Goal: Task Accomplishment & Management: Use online tool/utility

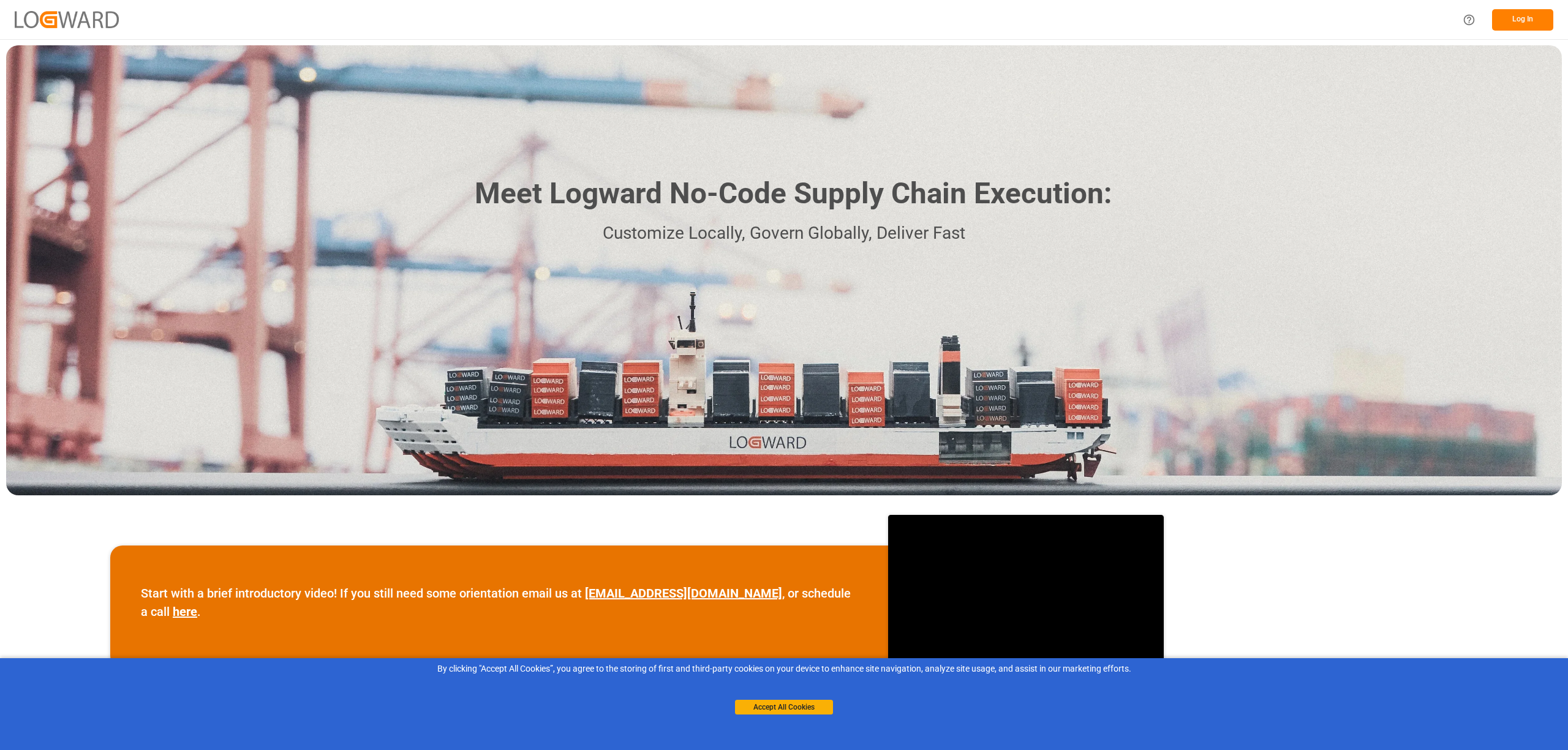
click at [1541, 20] on button "Log In" at bounding box center [1523, 20] width 61 height 22
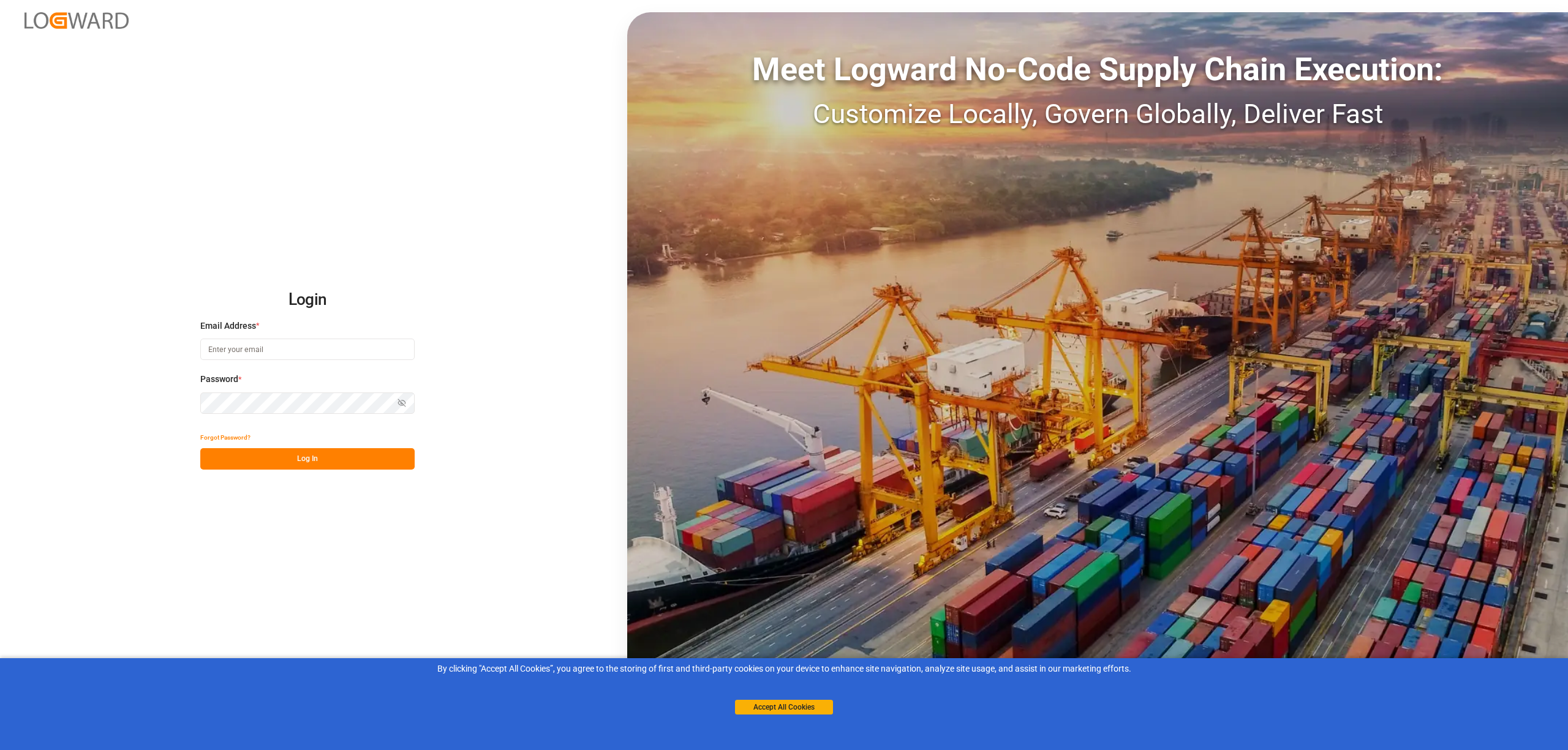
click at [234, 351] on input at bounding box center [307, 349] width 214 height 22
type input "[PERSON_NAME][EMAIL_ADDRESS][PERSON_NAME][DOMAIN_NAME]"
click at [300, 461] on button "Log In" at bounding box center [307, 459] width 214 height 22
click at [792, 709] on button "Accept All Cookies" at bounding box center [783, 707] width 98 height 15
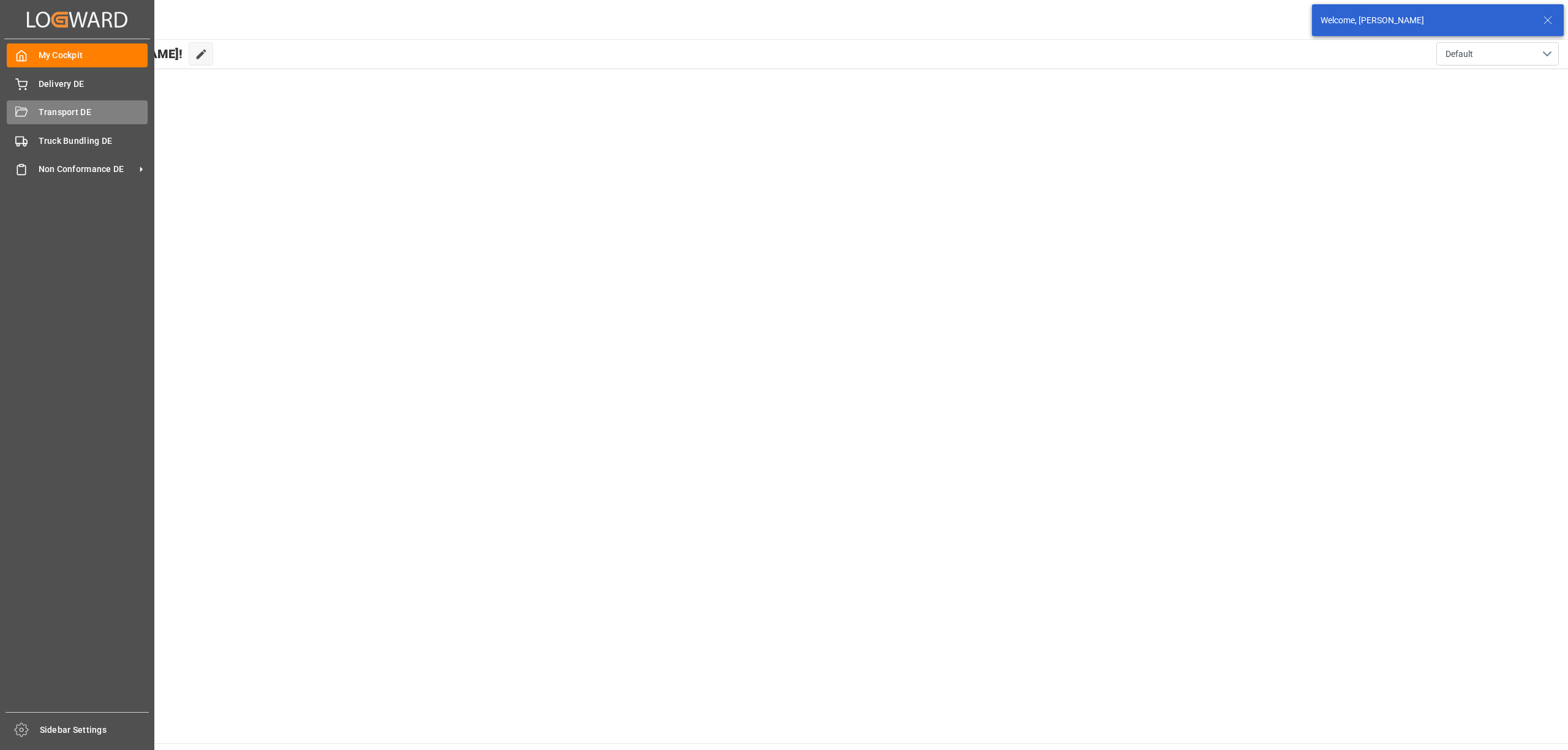
click at [42, 110] on span "Transport DE" at bounding box center [93, 111] width 109 height 13
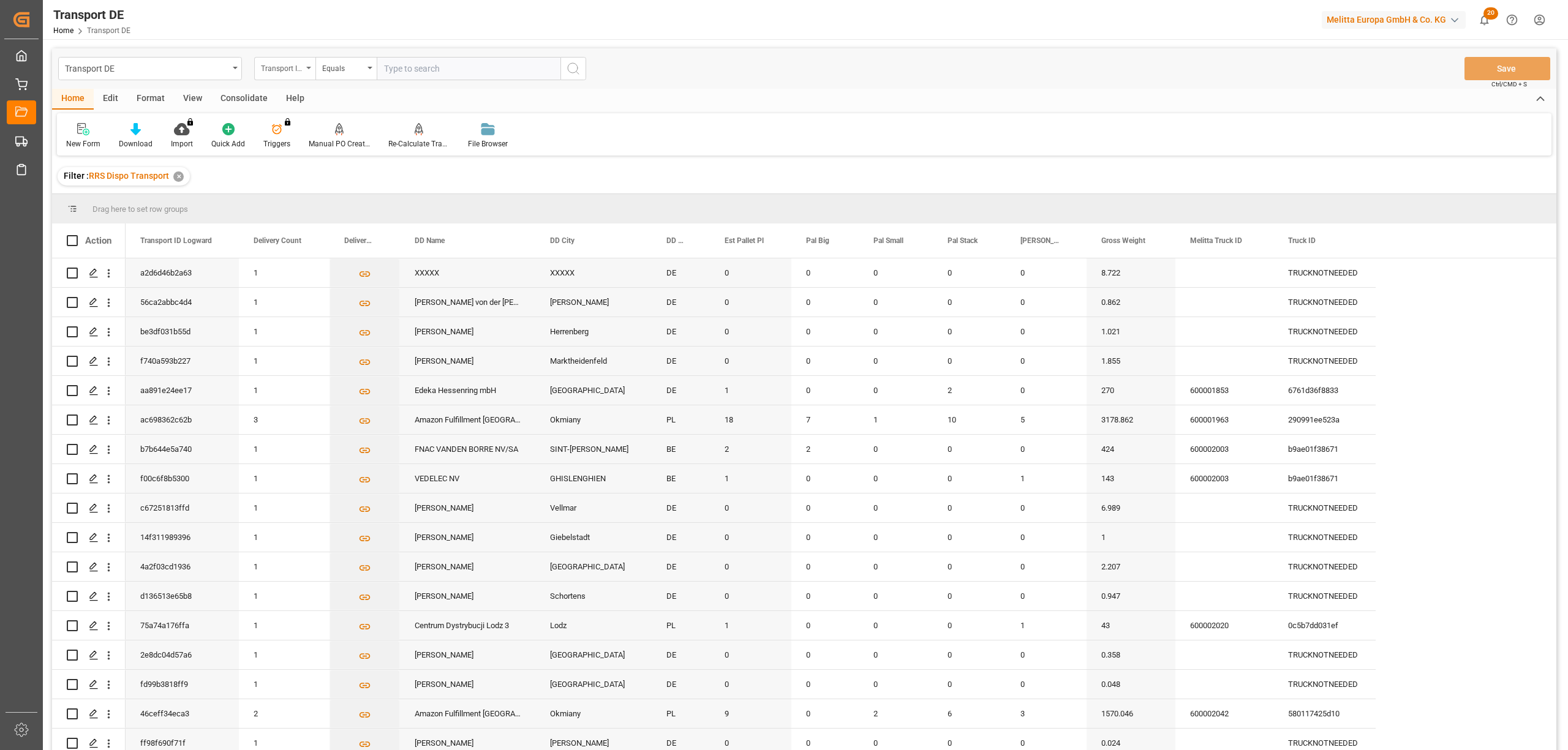
click at [284, 74] on div "Transport ID Logward" at bounding box center [285, 69] width 61 height 24
type input "route"
click at [330, 123] on div "Route" at bounding box center [345, 125] width 182 height 26
click at [341, 70] on div "Equals" at bounding box center [343, 67] width 41 height 14
click at [361, 199] on div "Starts with" at bounding box center [406, 202] width 182 height 26
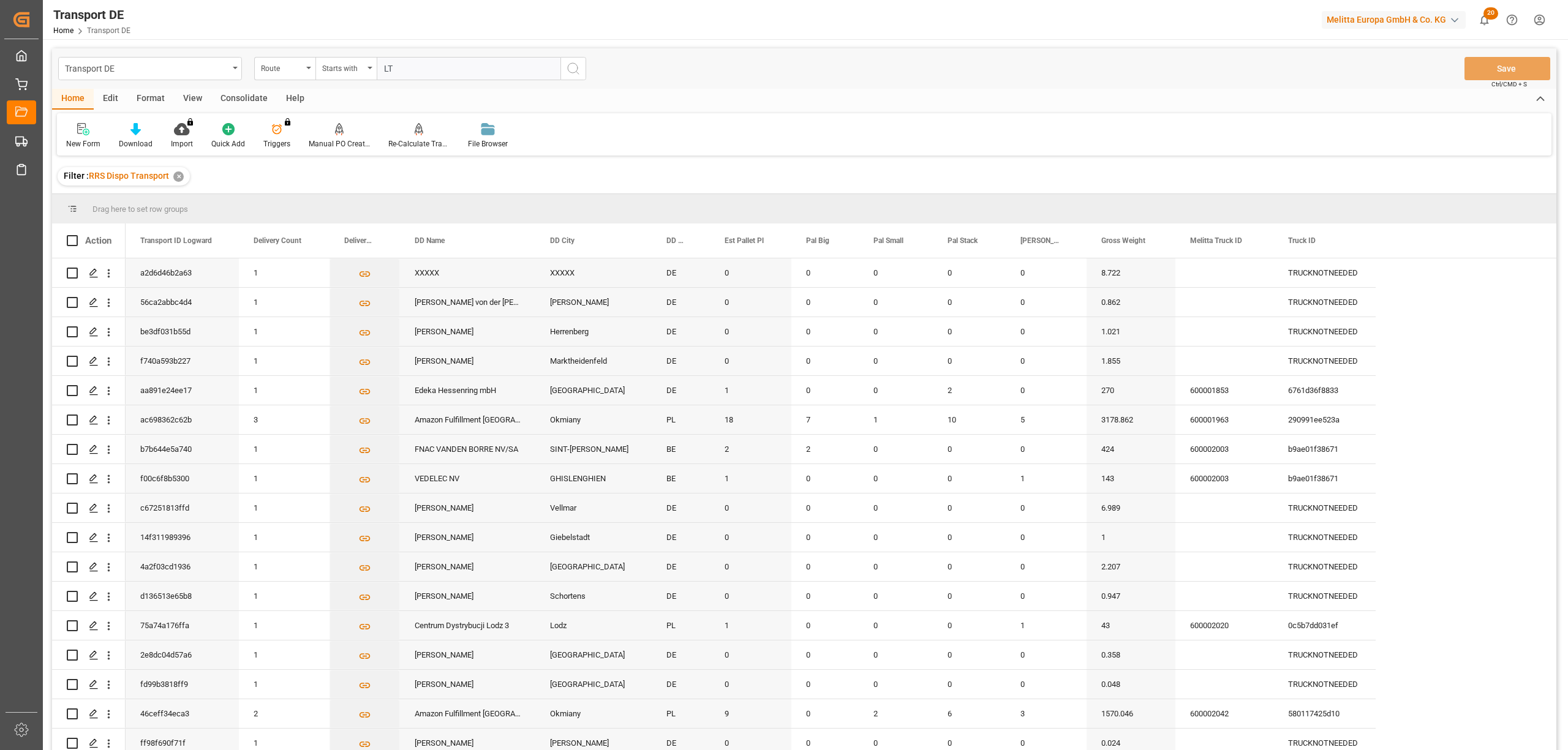
type input "LT"
click at [578, 72] on icon "search button" at bounding box center [573, 68] width 15 height 15
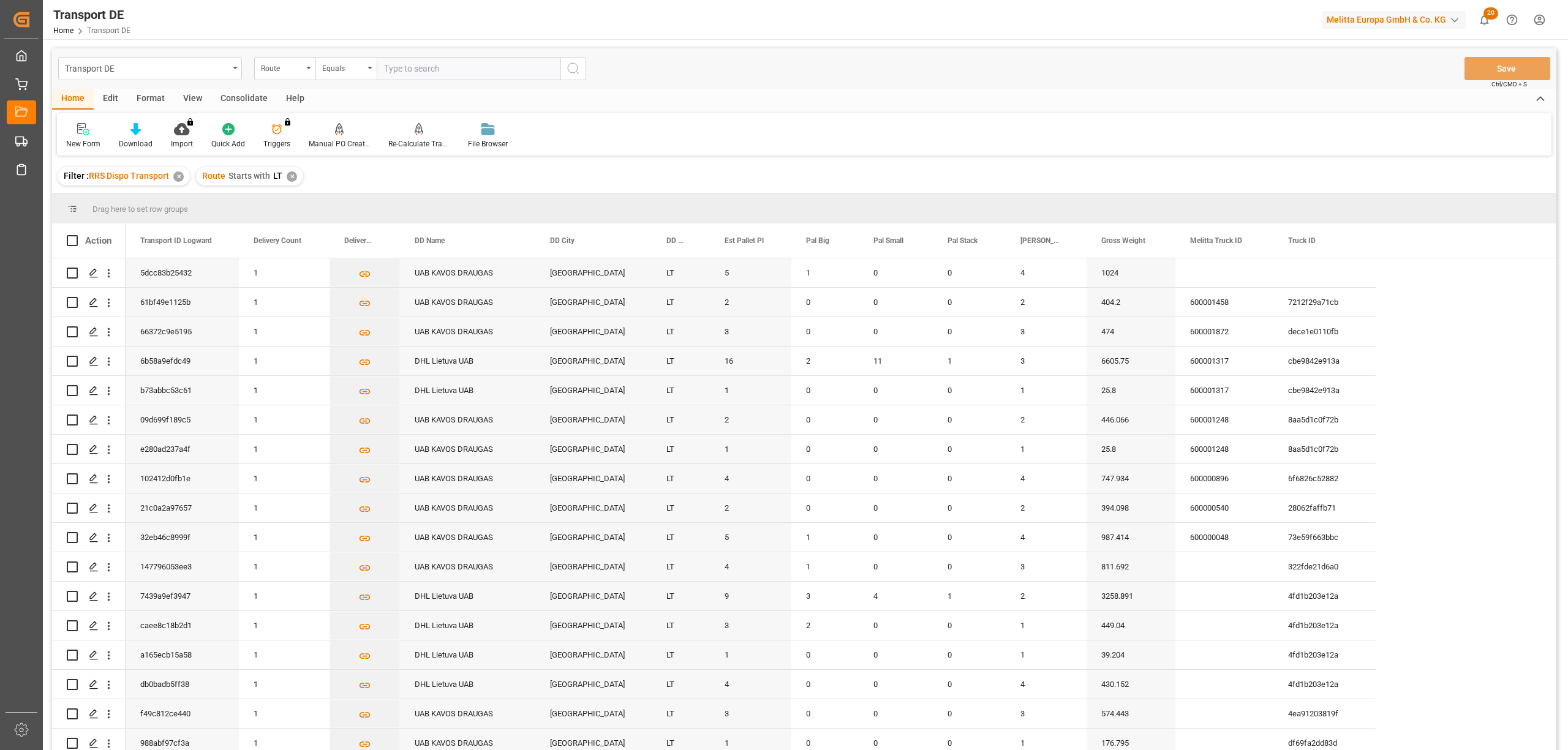
click at [243, 97] on div "Consolidate" at bounding box center [244, 99] width 65 height 21
click at [92, 145] on div "Consolidation List" at bounding box center [96, 143] width 60 height 11
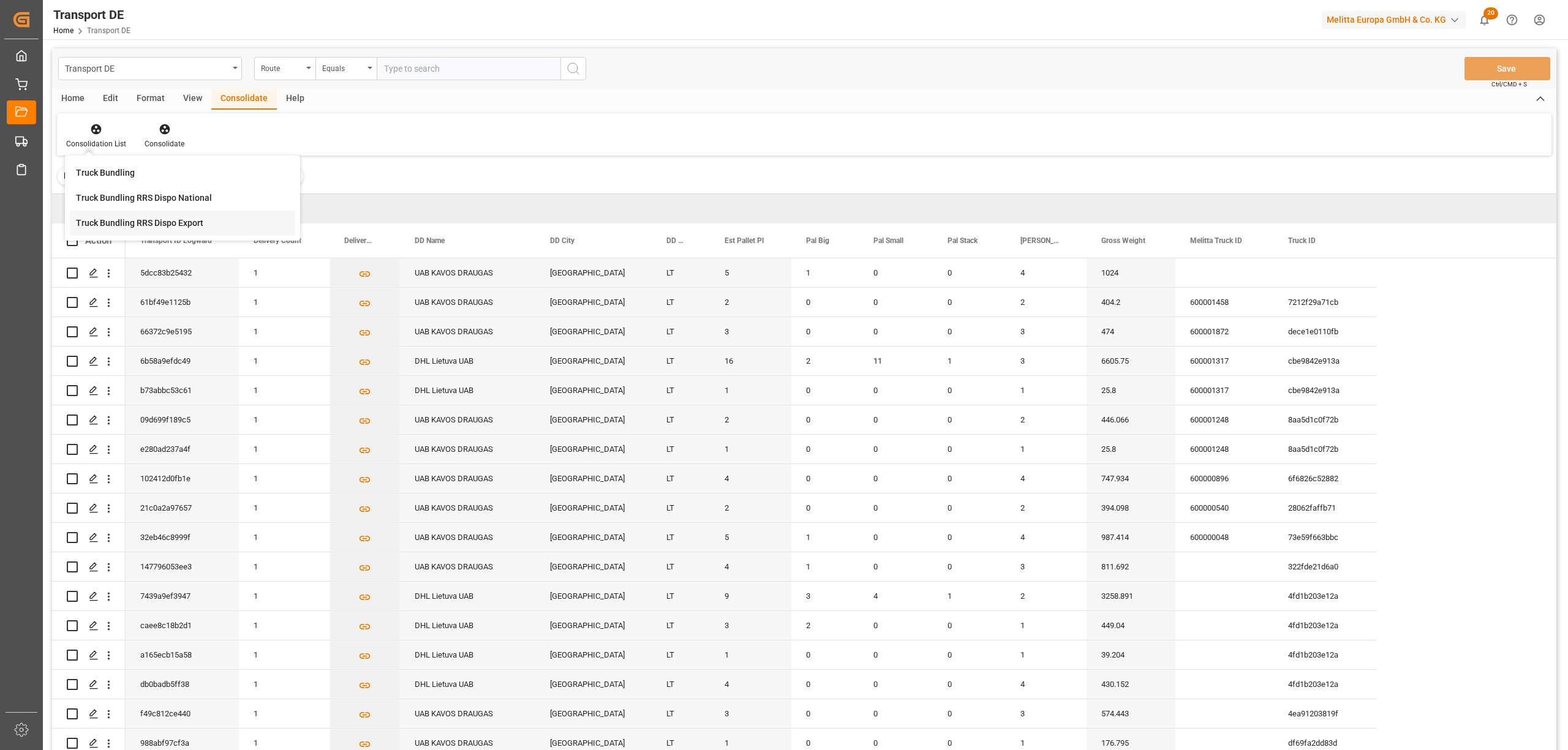
click at [147, 229] on div "Transport DE Route Equals Save Ctrl/CMD + S Home Edit Format View Consolidate H…" at bounding box center [804, 415] width 1504 height 734
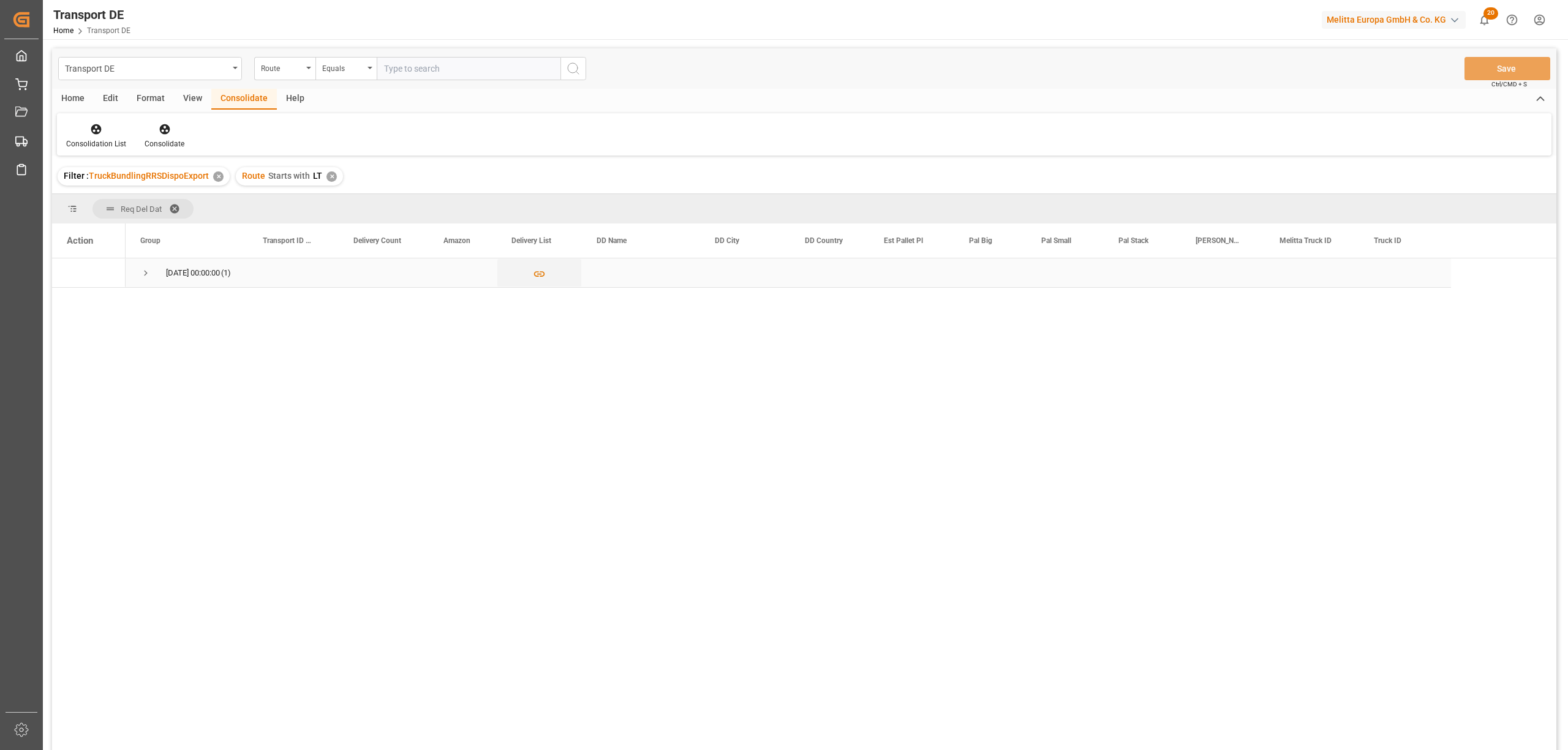
click at [146, 270] on span "Press SPACE to select this row." at bounding box center [145, 272] width 11 height 11
click at [67, 303] on input "Press Space to toggle row selection (unchecked)" at bounding box center [72, 302] width 11 height 11
checkbox input "true"
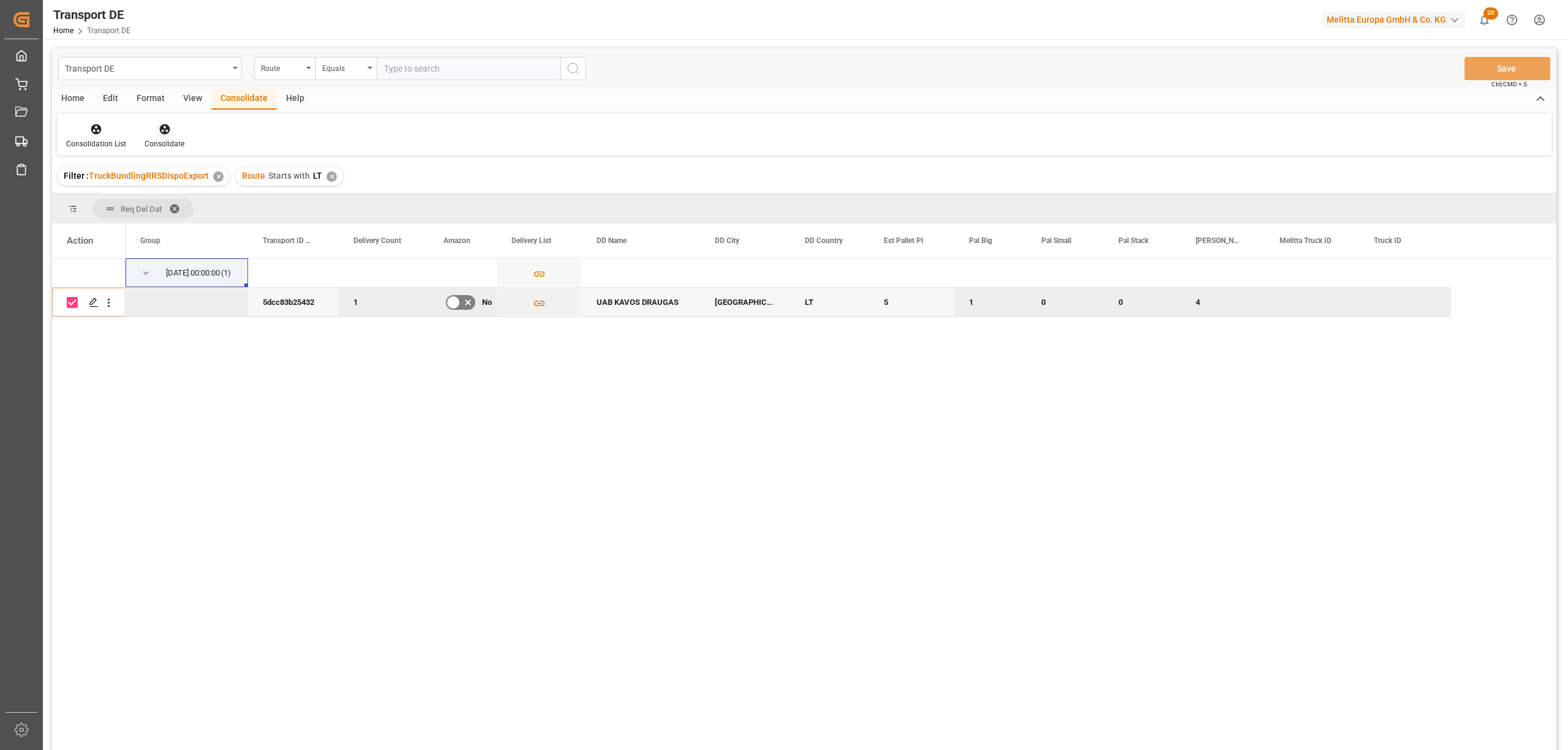
click at [163, 128] on icon at bounding box center [164, 129] width 11 height 11
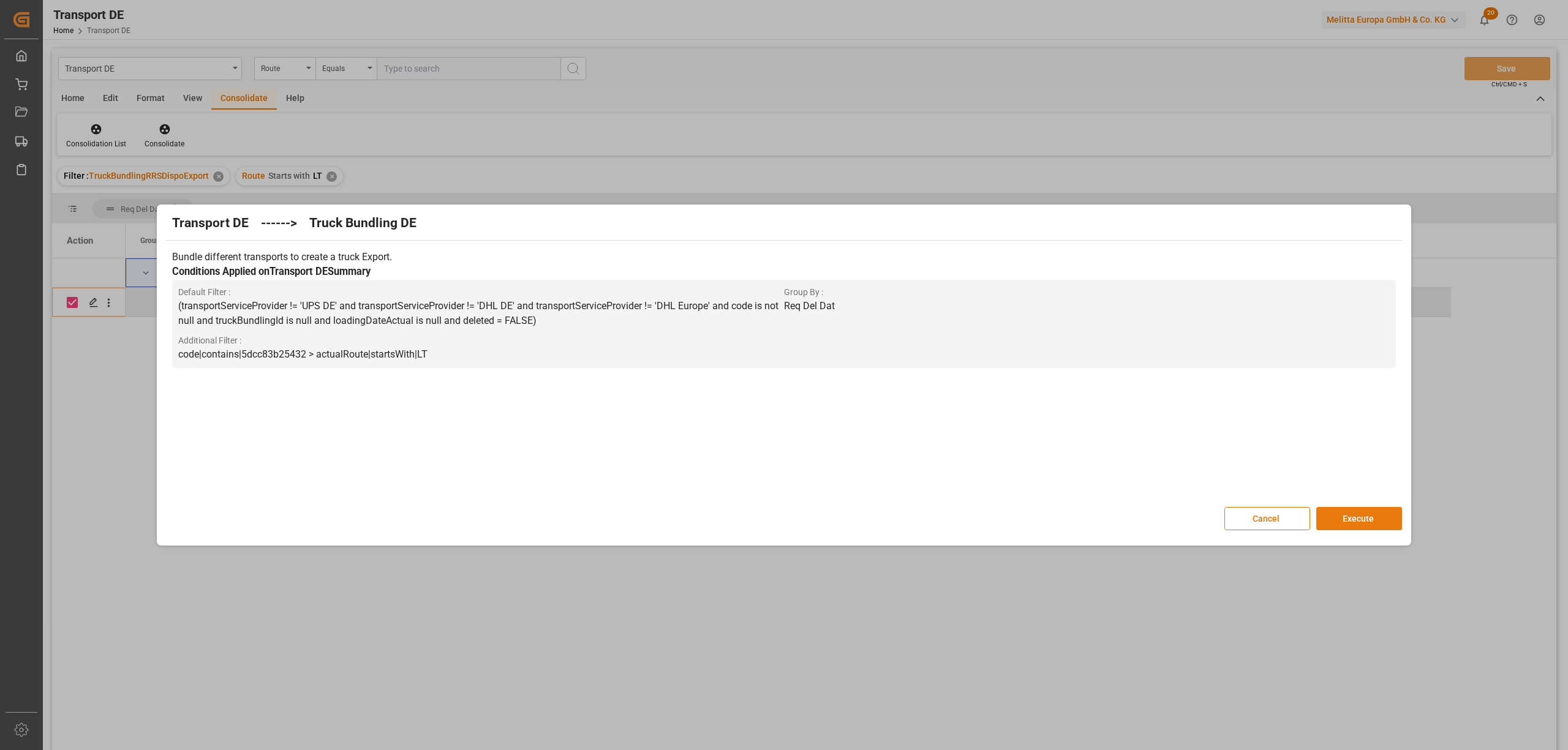
click at [1381, 512] on button "Execute" at bounding box center [1359, 518] width 86 height 24
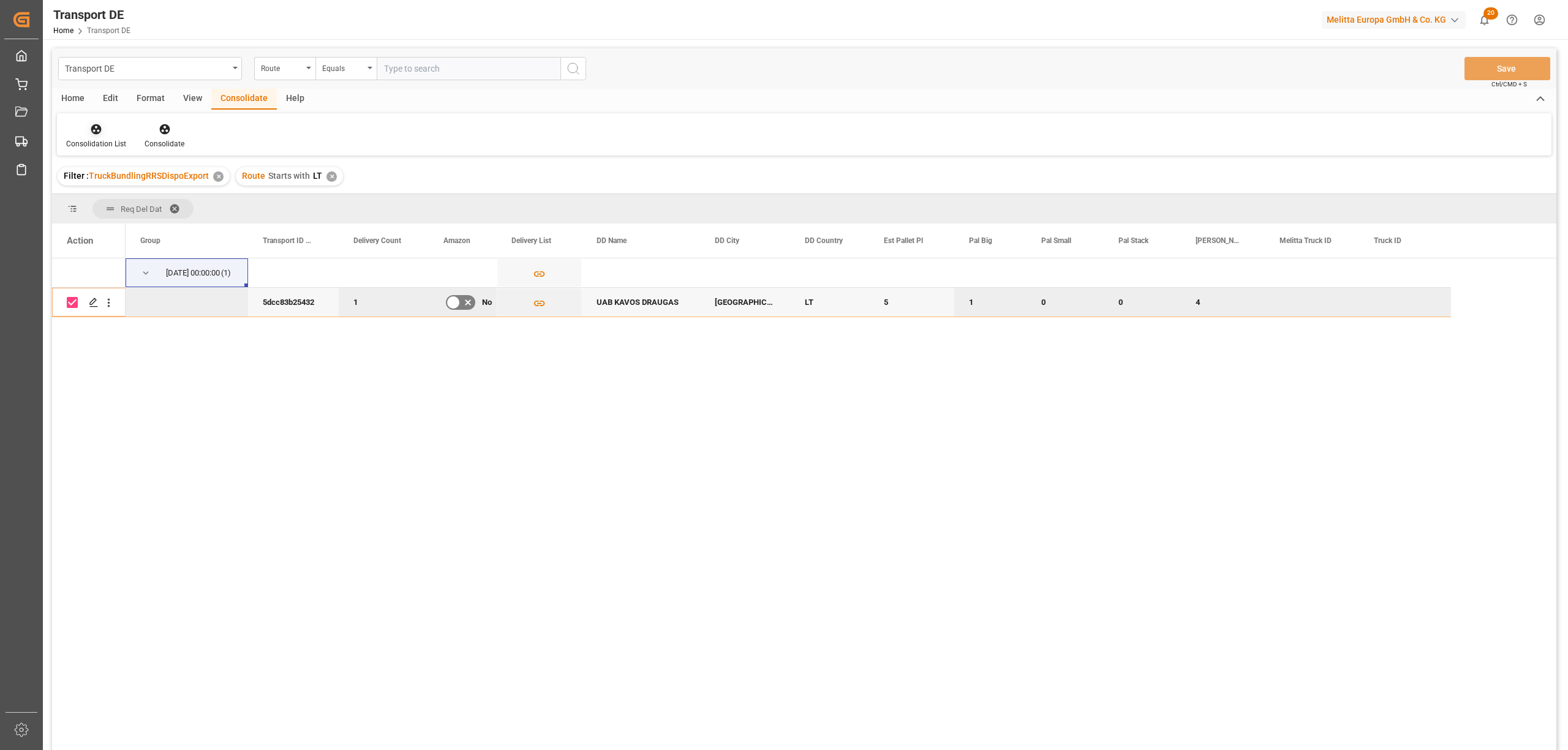
click at [92, 125] on icon at bounding box center [96, 129] width 12 height 12
click at [111, 228] on div "Transport DE Route Equals Save Ctrl/CMD + S Home Edit Format View Consolidate H…" at bounding box center [804, 415] width 1504 height 734
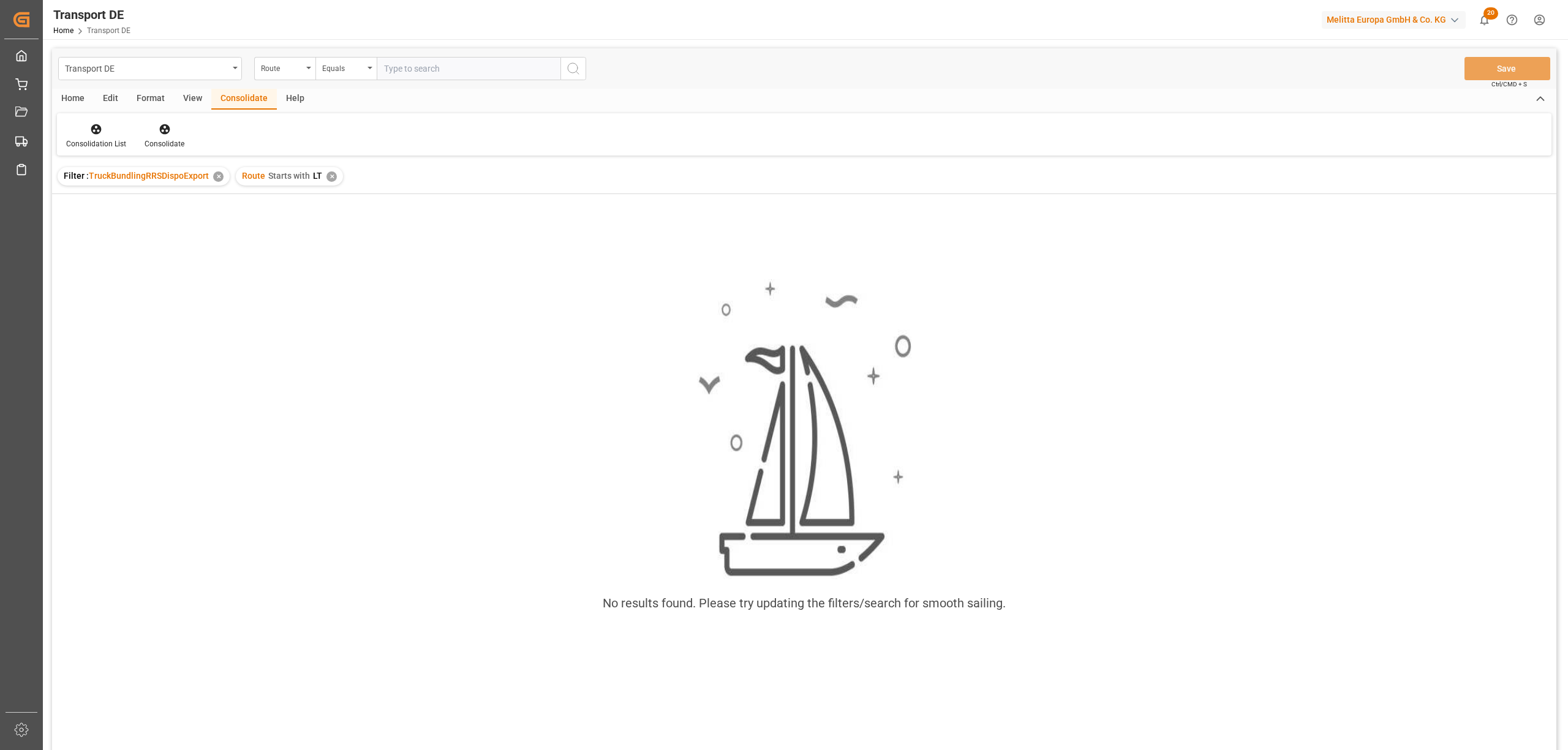
click at [327, 175] on div "✕" at bounding box center [331, 176] width 11 height 11
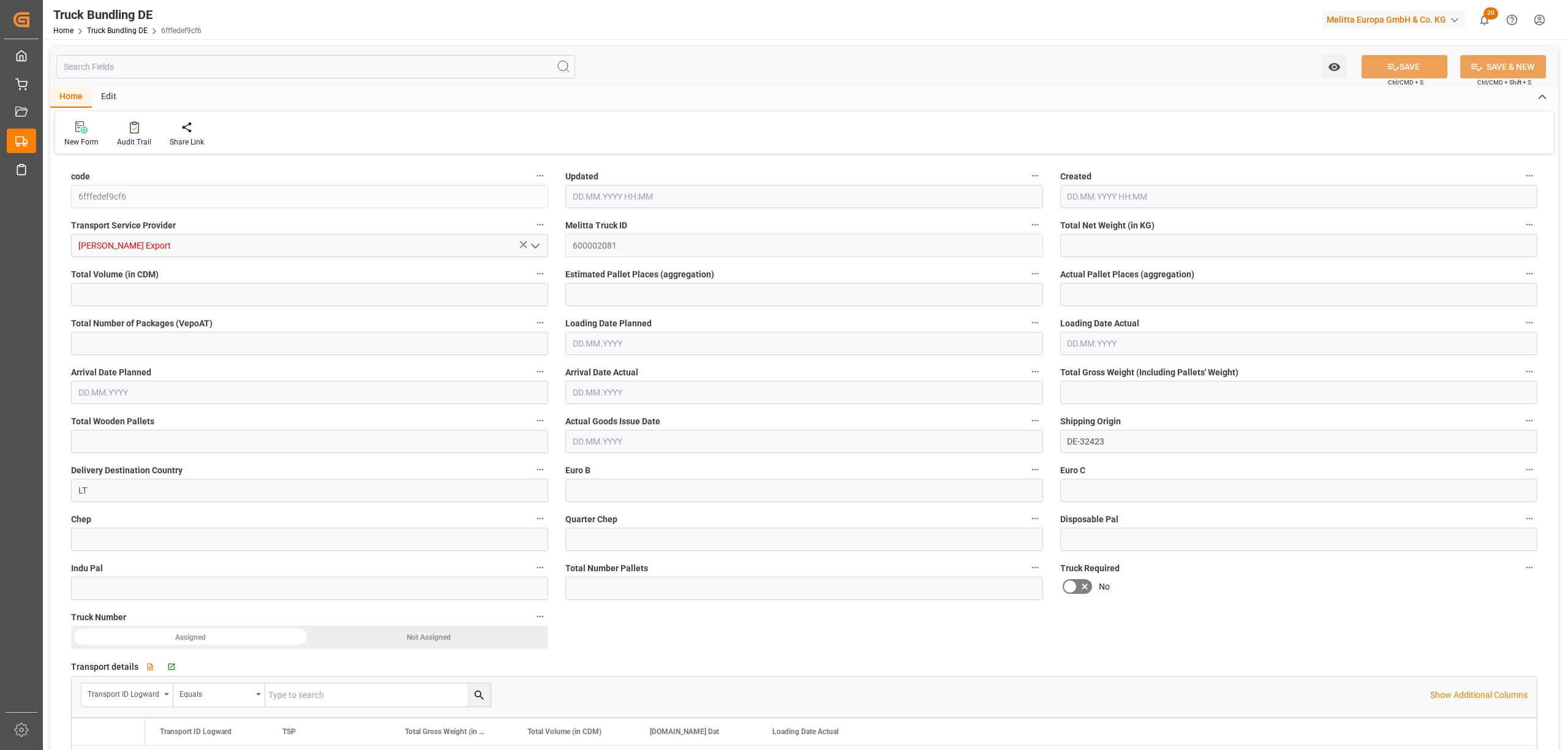
type input "770.552"
type input "7524.456"
type input "5"
type input "0"
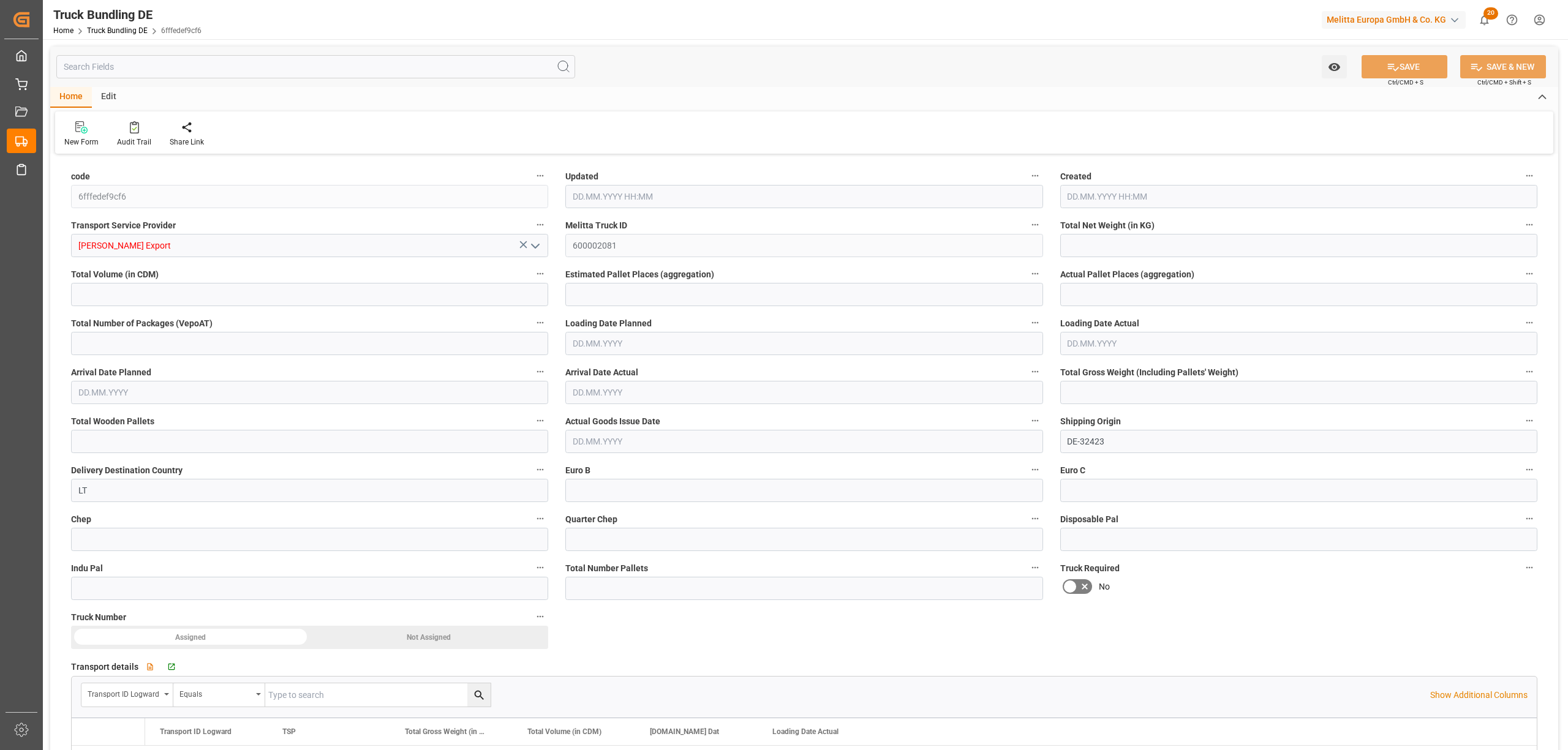
type input "1024"
type input "5"
type input "0"
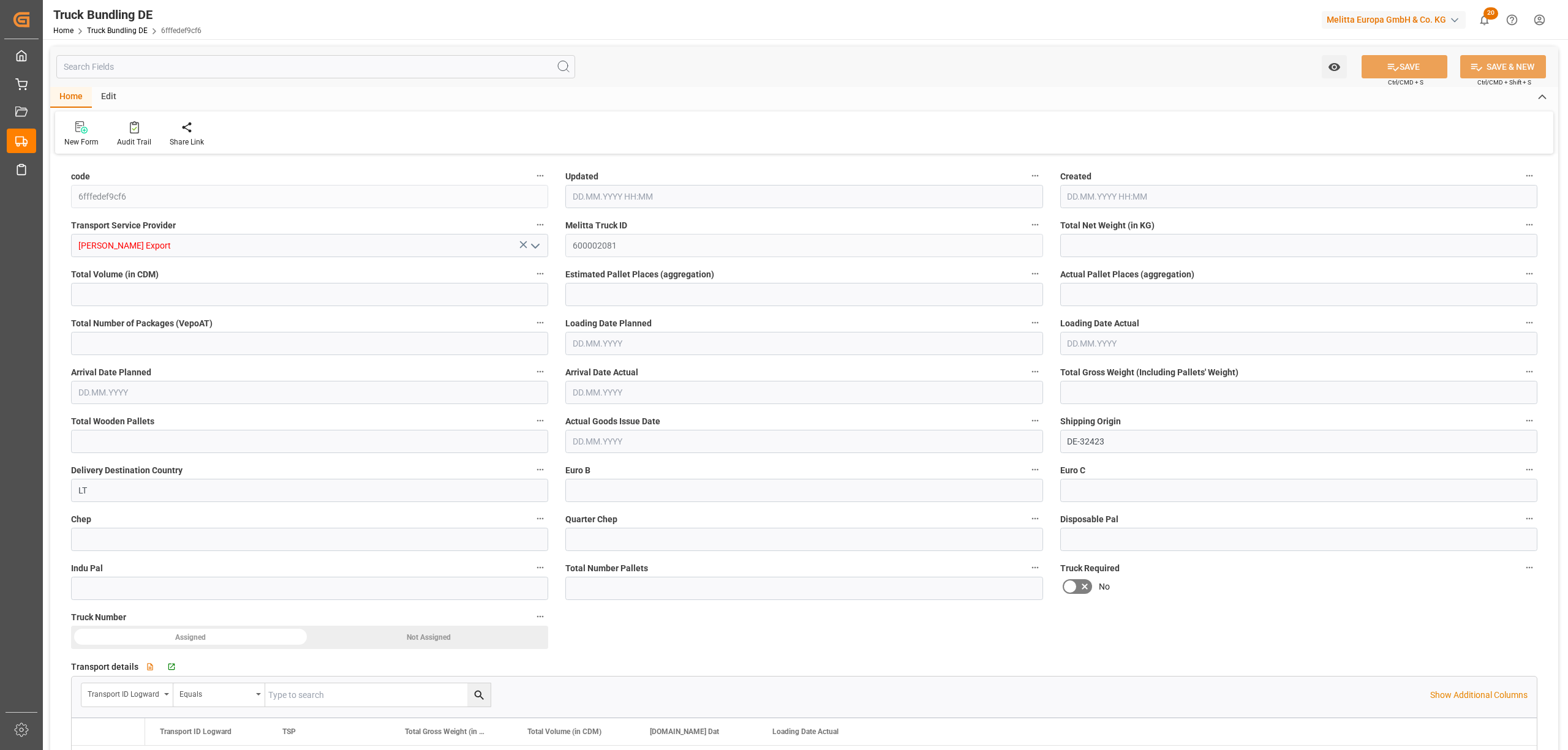
type input "0"
type input "28.08.2025 08:06"
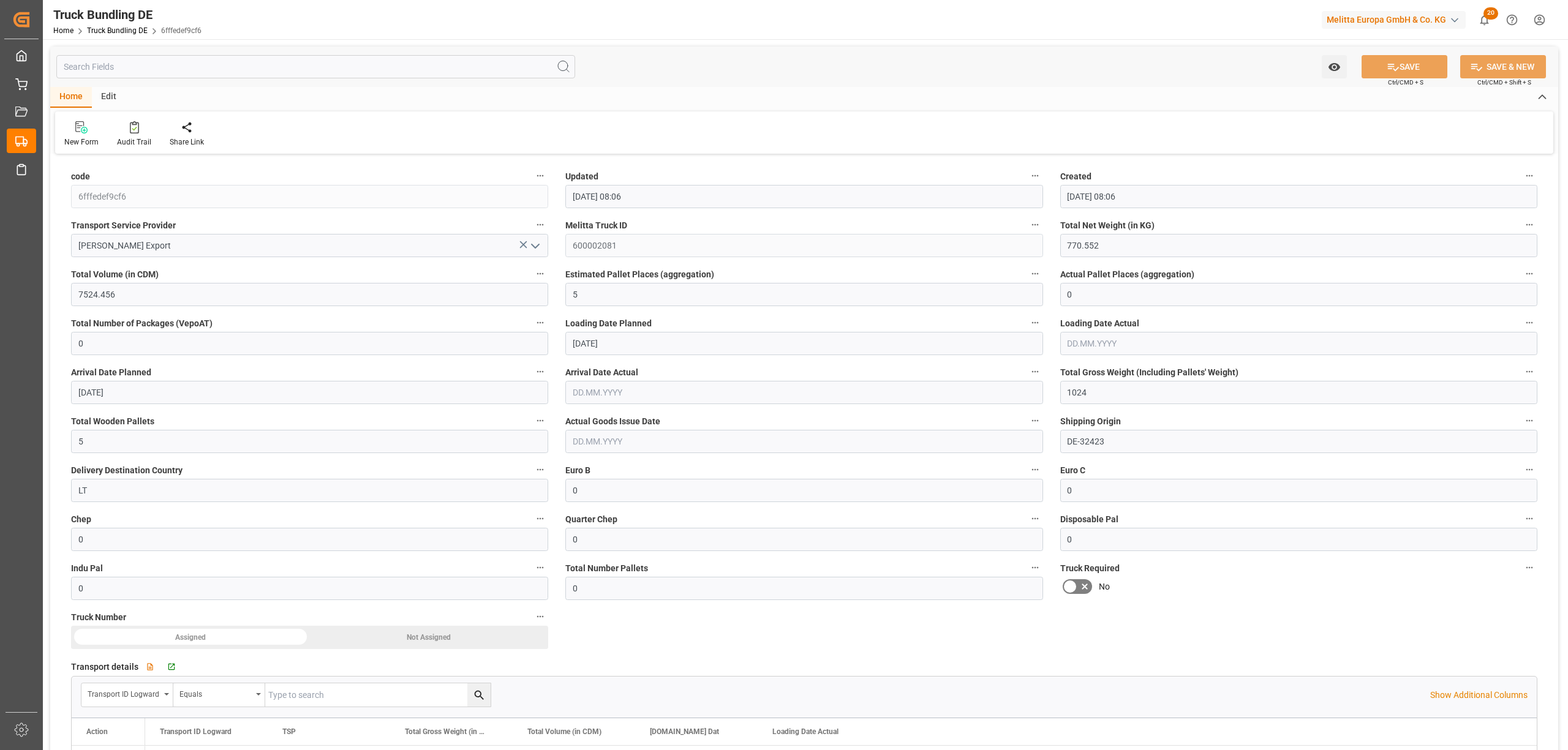
type input "28.08.2025 08:06"
type input "29.08.2025"
type input "04.09.2025"
type input "28.08.2025"
